Goal: Transaction & Acquisition: Purchase product/service

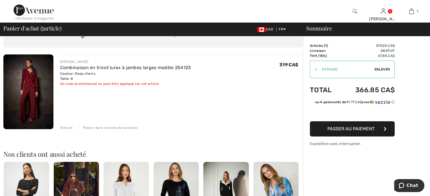
click at [72, 131] on div "Enlever" at bounding box center [66, 128] width 13 height 5
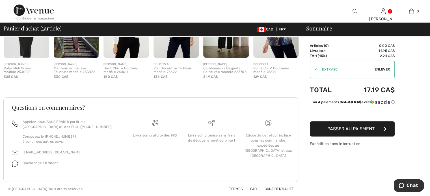
scroll to position [125, 0]
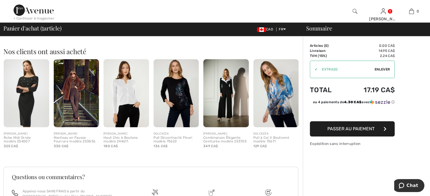
click at [226, 115] on img at bounding box center [226, 93] width 46 height 68
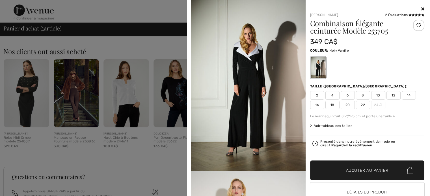
click at [421, 7] on icon at bounding box center [422, 9] width 3 height 5
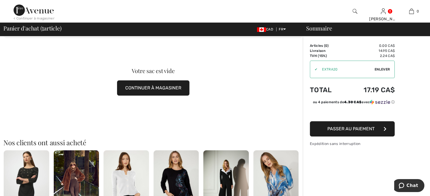
scroll to position [0, 0]
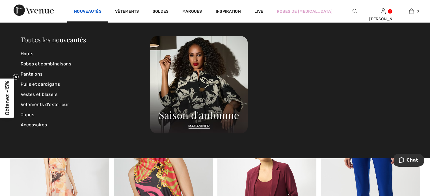
click at [74, 11] on link "Nouveautés" at bounding box center [87, 12] width 27 height 6
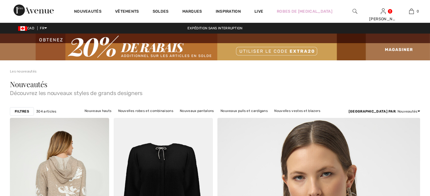
checkbox input "true"
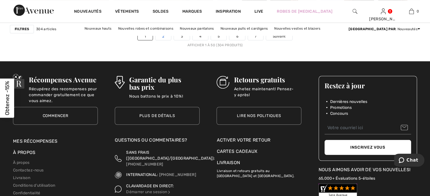
scroll to position [2771, 0]
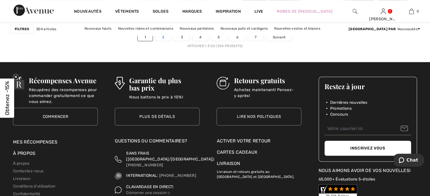
click at [155, 41] on link "2" at bounding box center [163, 37] width 16 height 7
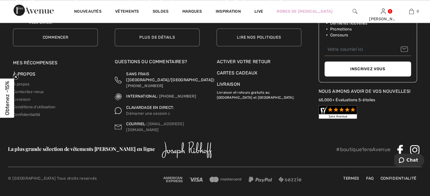
scroll to position [2799, 0]
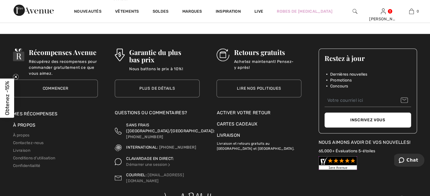
click at [193, 13] on link "3" at bounding box center [199, 8] width 16 height 7
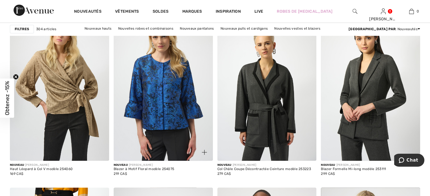
scroll to position [2346, 0]
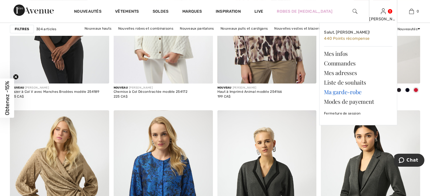
click at [351, 97] on link "Ma garde-robe" at bounding box center [358, 92] width 68 height 10
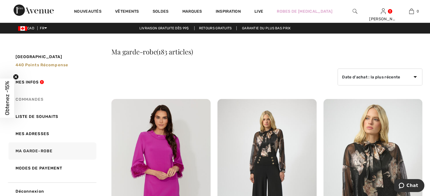
click at [28, 108] on link "Commandes" at bounding box center [51, 99] width 89 height 17
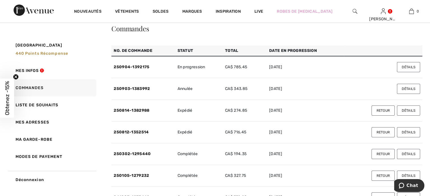
scroll to position [57, 0]
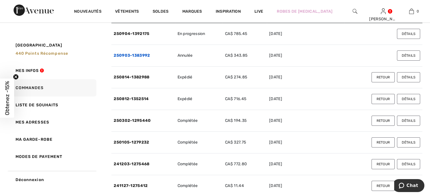
click at [125, 58] on link "250903-1383992" at bounding box center [132, 55] width 36 height 5
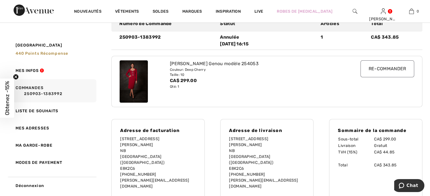
scroll to position [0, 0]
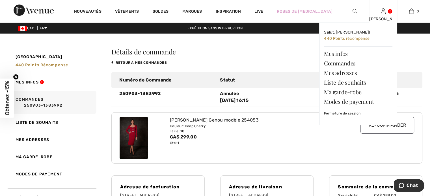
click at [386, 11] on img at bounding box center [383, 11] width 5 height 7
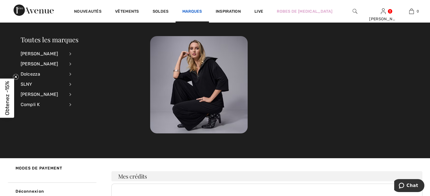
click at [197, 11] on link "Marques" at bounding box center [192, 12] width 20 height 6
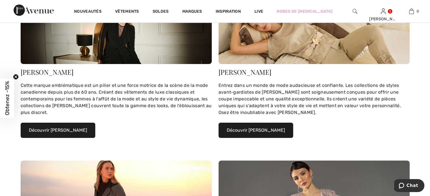
scroll to position [141, 0]
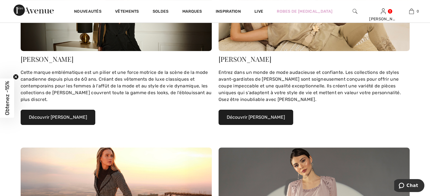
click at [67, 125] on button "Découvrir Joseph Ribkoff" at bounding box center [58, 117] width 75 height 15
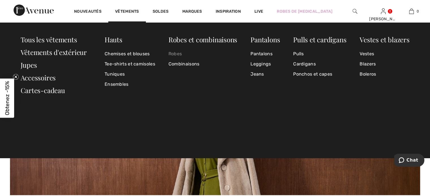
click at [176, 52] on link "Robes" at bounding box center [202, 54] width 69 height 10
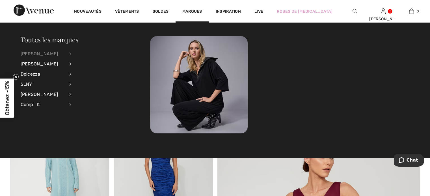
click at [47, 54] on div "[PERSON_NAME]" at bounding box center [43, 54] width 44 height 10
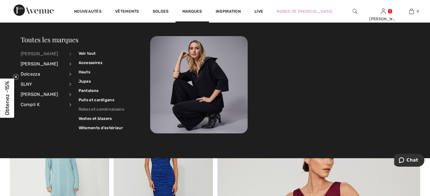
click at [88, 109] on link "Robes et combinaisons" at bounding box center [102, 109] width 46 height 9
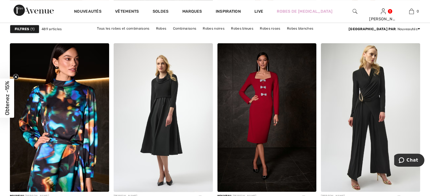
scroll to position [650, 0]
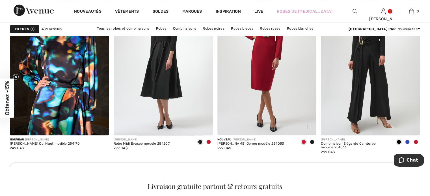
click at [257, 90] on img at bounding box center [266, 61] width 99 height 149
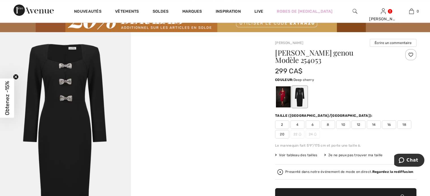
click at [289, 108] on div at bounding box center [283, 97] width 15 height 21
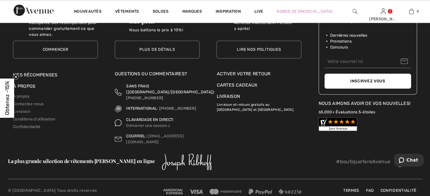
scroll to position [2799, 0]
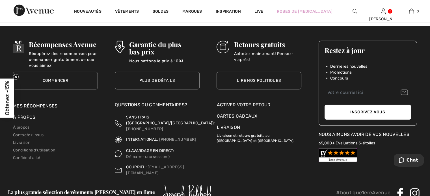
click at [155, 5] on link "2" at bounding box center [163, 0] width 16 height 7
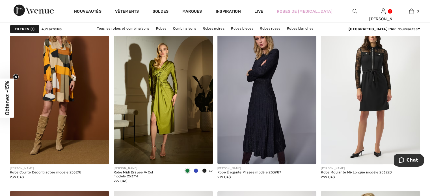
scroll to position [452, 0]
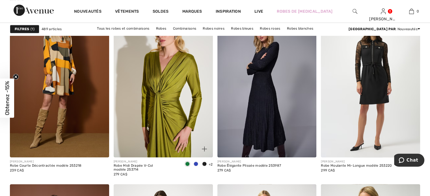
click at [162, 115] on img at bounding box center [163, 83] width 99 height 149
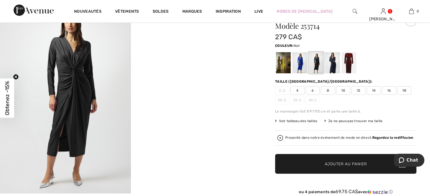
scroll to position [28, 0]
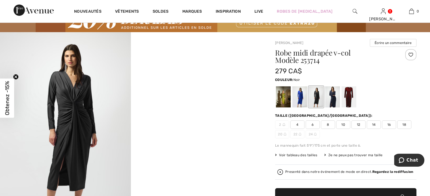
click at [350, 129] on span "10" at bounding box center [343, 125] width 14 height 8
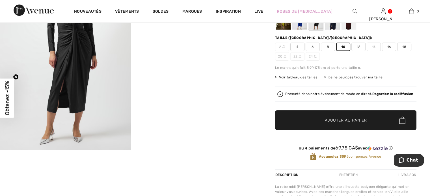
scroll to position [113, 0]
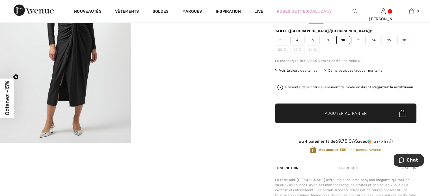
click at [329, 117] on span "Ajouter au panier" at bounding box center [346, 114] width 42 height 6
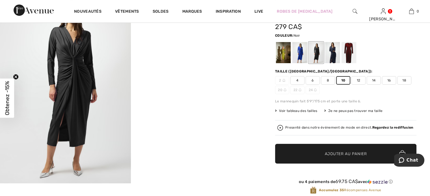
scroll to position [28, 0]
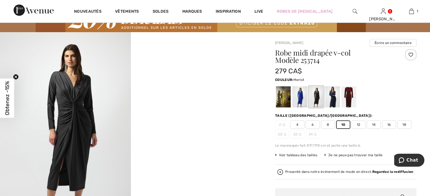
click at [351, 107] on div at bounding box center [349, 97] width 15 height 21
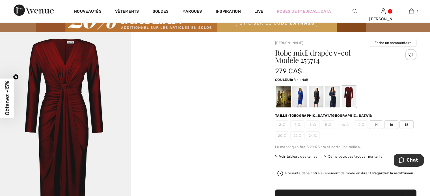
click at [340, 105] on div at bounding box center [332, 97] width 15 height 21
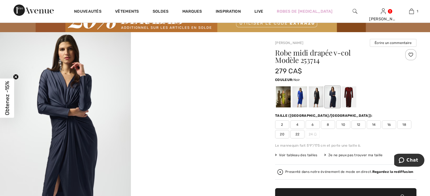
click at [323, 105] on div at bounding box center [316, 97] width 15 height 21
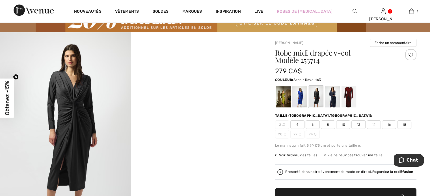
click at [307, 104] on div at bounding box center [299, 97] width 15 height 21
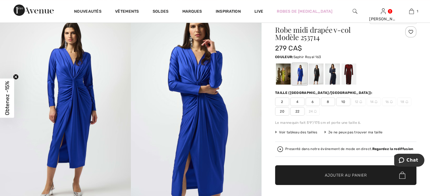
scroll to position [85, 0]
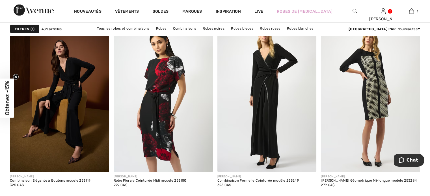
scroll to position [1244, 0]
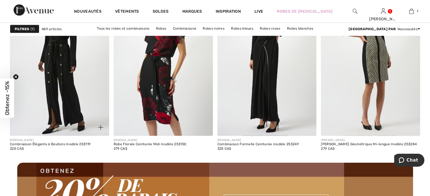
click at [67, 103] on img at bounding box center [59, 61] width 99 height 149
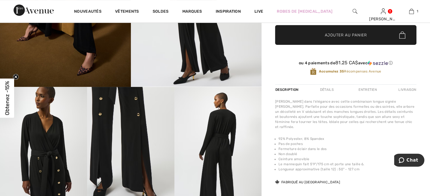
scroll to position [57, 0]
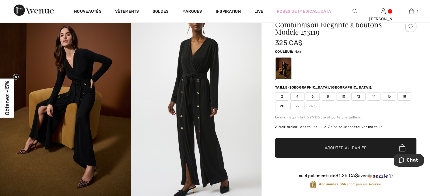
click at [204, 100] on img at bounding box center [196, 102] width 131 height 196
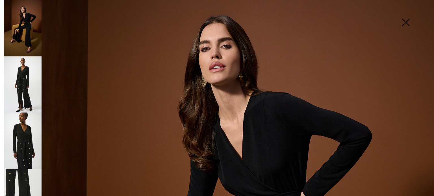
click at [405, 21] on img at bounding box center [406, 22] width 28 height 29
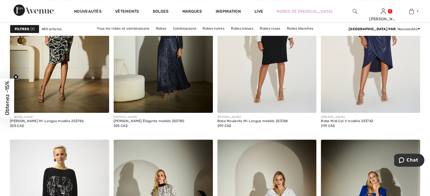
scroll to position [2318, 0]
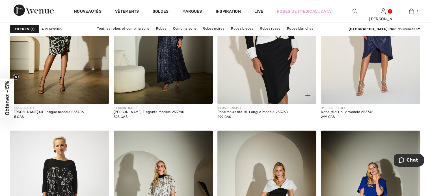
click at [259, 104] on img at bounding box center [266, 29] width 99 height 149
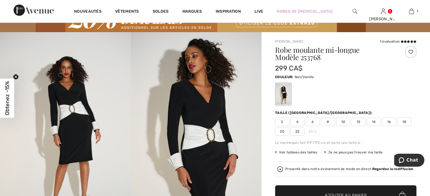
click at [350, 126] on span "10" at bounding box center [343, 122] width 14 height 8
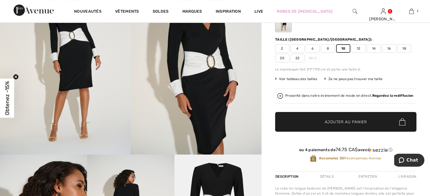
scroll to position [113, 0]
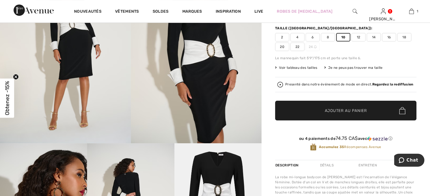
click at [349, 114] on span "Ajouter au panier" at bounding box center [346, 111] width 42 height 6
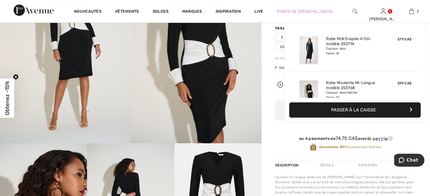
scroll to position [37, 0]
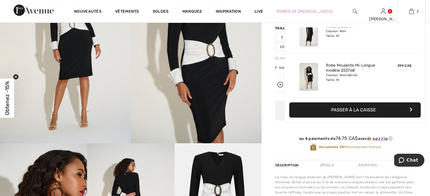
click at [348, 117] on button "Passer à la caisse" at bounding box center [354, 110] width 131 height 15
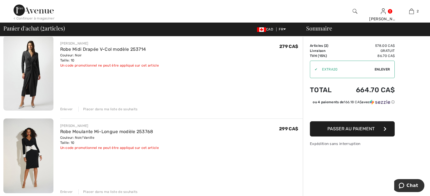
scroll to position [57, 0]
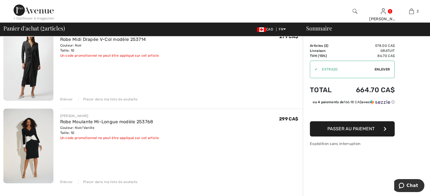
click at [71, 102] on div "Enlever" at bounding box center [66, 99] width 13 height 5
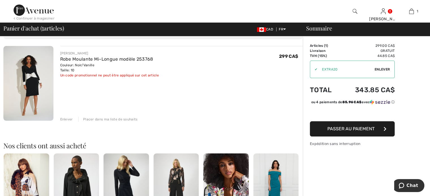
scroll to position [28, 0]
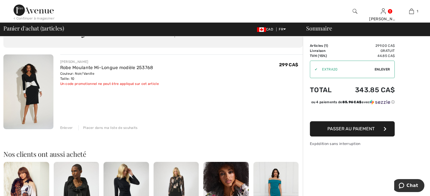
click at [343, 132] on span "Passer au paiement" at bounding box center [350, 128] width 47 height 5
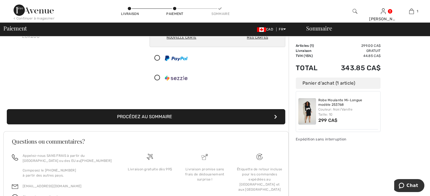
scroll to position [85, 0]
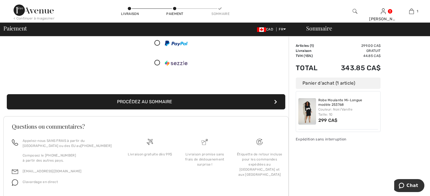
click at [159, 110] on button "Procédez au sommaire" at bounding box center [146, 101] width 278 height 15
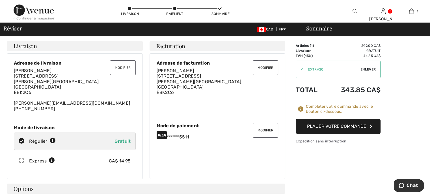
click at [334, 134] on button "Placer votre commande" at bounding box center [338, 126] width 85 height 15
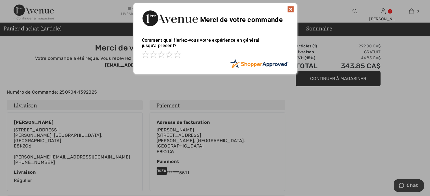
click at [290, 9] on img at bounding box center [290, 9] width 7 height 7
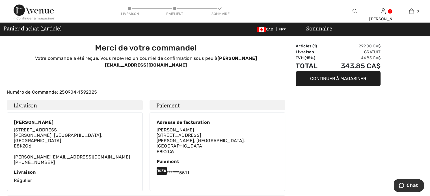
click at [40, 11] on img at bounding box center [34, 10] width 40 height 11
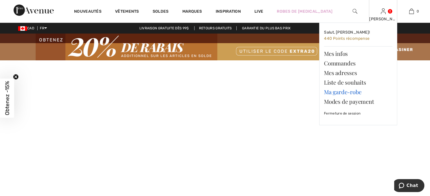
click at [360, 97] on link "Ma garde-robe" at bounding box center [358, 92] width 68 height 10
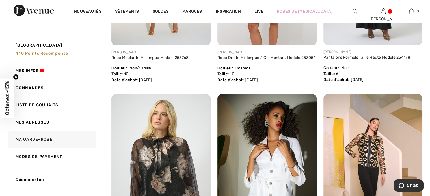
scroll to position [113, 0]
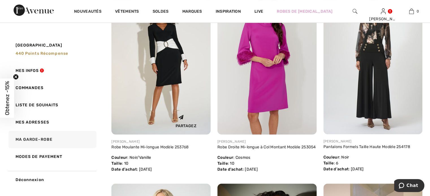
click at [170, 68] on img at bounding box center [160, 60] width 99 height 149
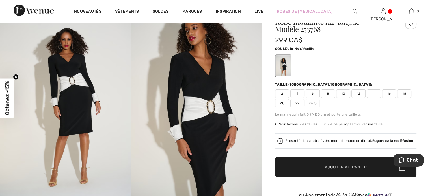
click at [210, 106] on img at bounding box center [196, 102] width 131 height 196
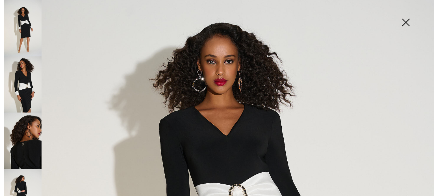
scroll to position [57, 0]
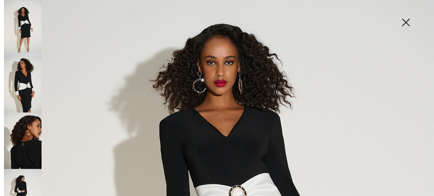
click at [24, 144] on img at bounding box center [23, 141] width 38 height 57
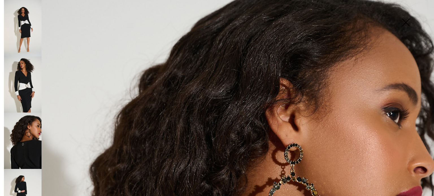
scroll to position [0, 0]
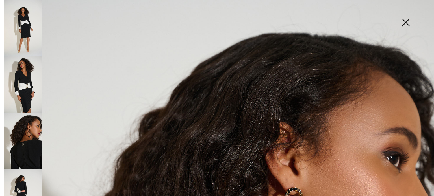
click at [407, 21] on img at bounding box center [406, 22] width 28 height 29
